Goal: Information Seeking & Learning: Learn about a topic

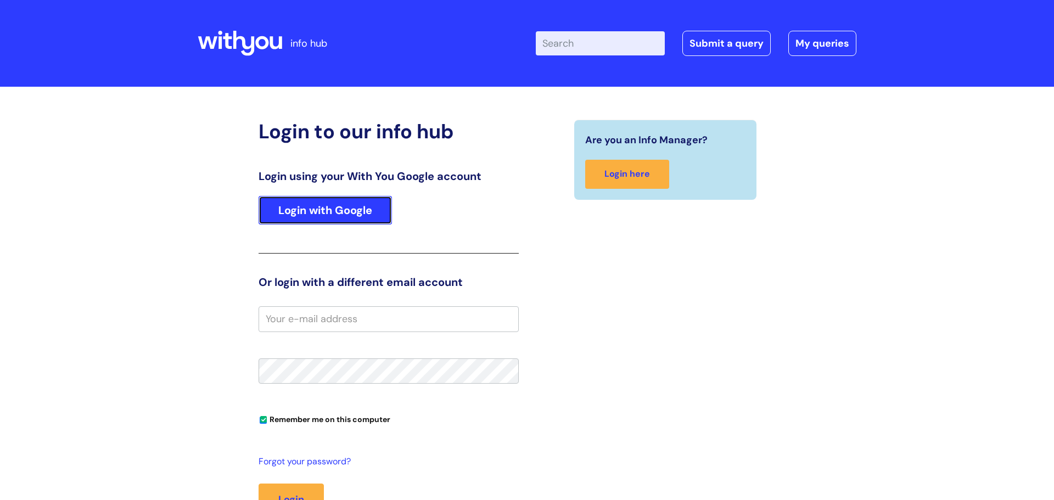
click at [333, 215] on link "Login with Google" at bounding box center [325, 210] width 133 height 29
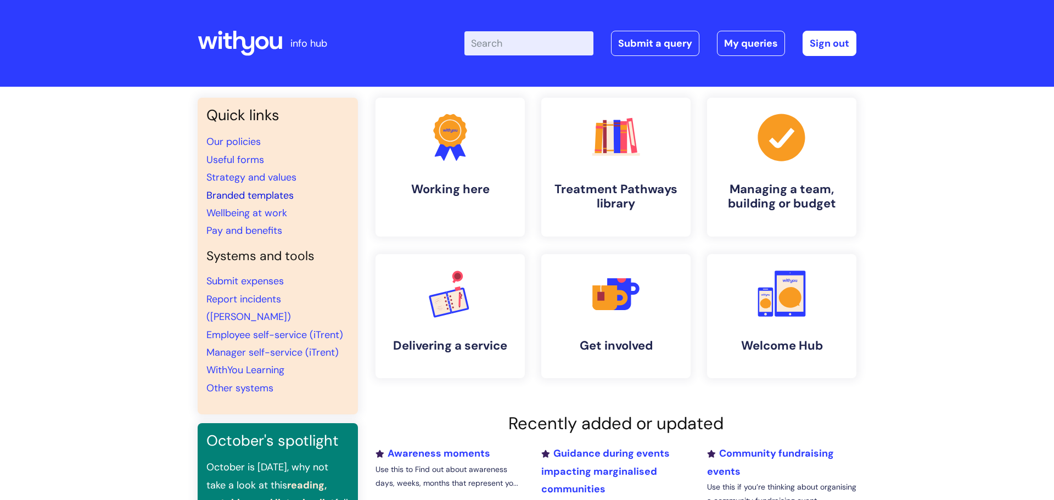
click at [276, 198] on link "Branded templates" at bounding box center [249, 195] width 87 height 13
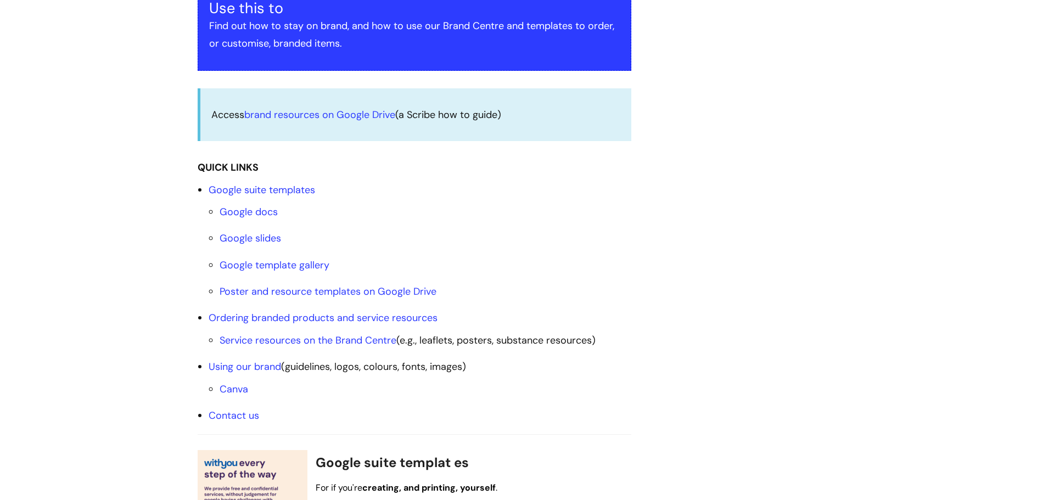
scroll to position [260, 0]
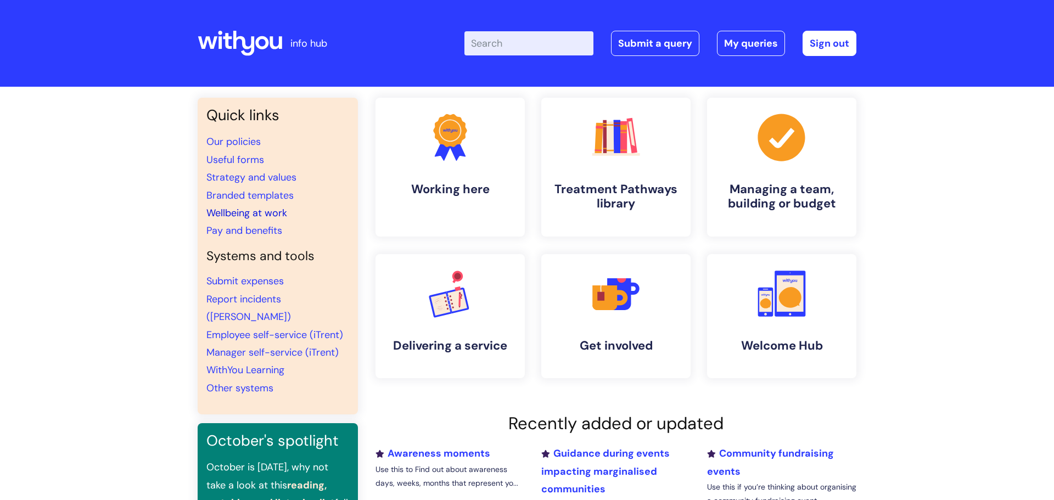
click at [260, 211] on link "Wellbeing at work" at bounding box center [246, 212] width 81 height 13
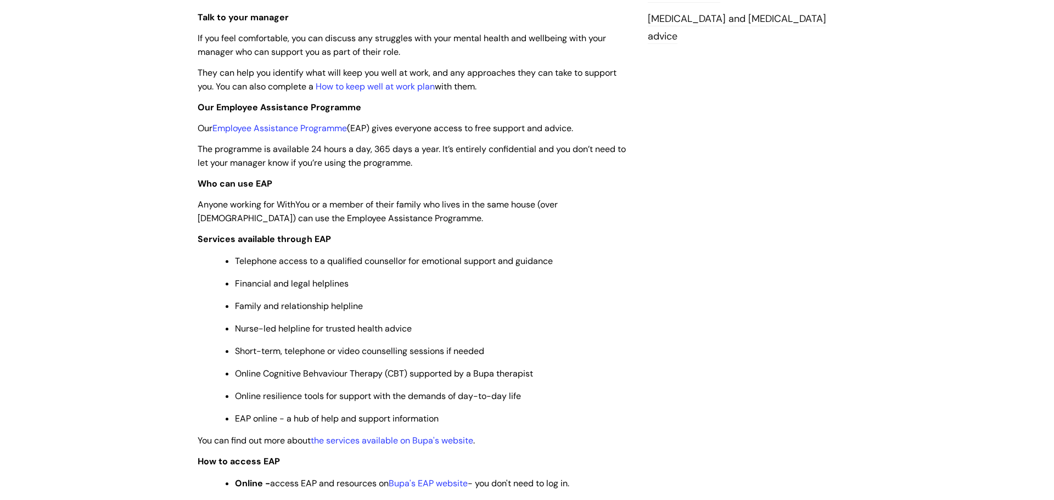
scroll to position [337, 0]
click at [292, 124] on link "Employee Assistance Programme" at bounding box center [280, 127] width 135 height 12
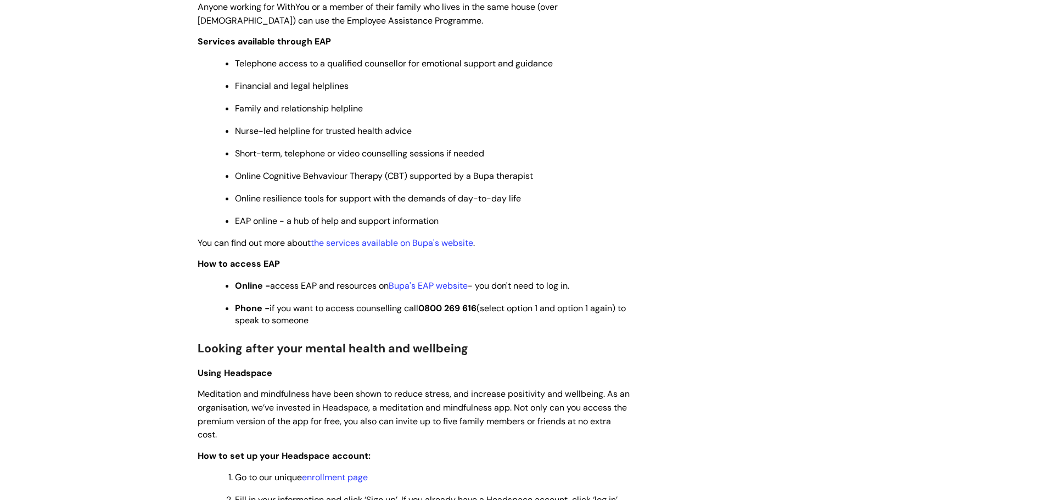
scroll to position [540, 0]
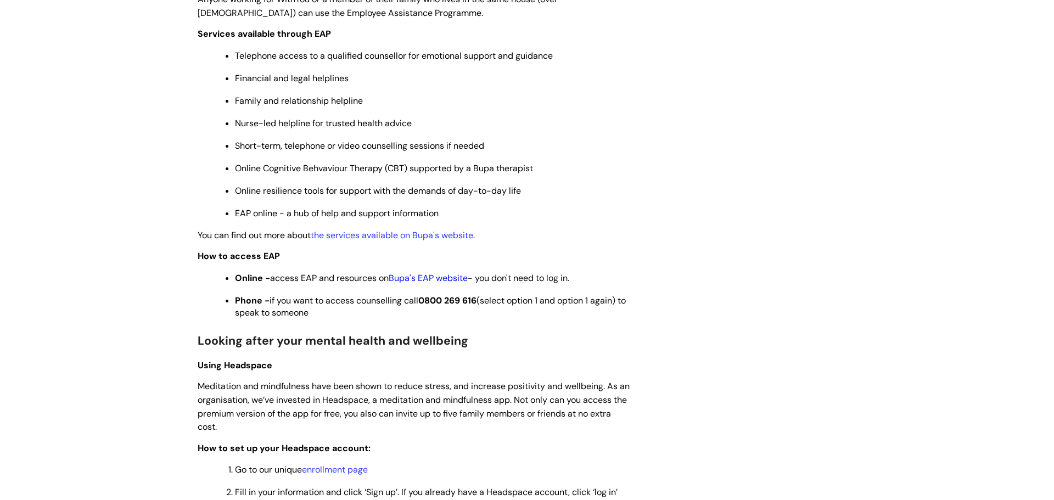
click at [439, 282] on link "Bupa's EAP website" at bounding box center [428, 278] width 79 height 12
